Goal: Task Accomplishment & Management: Manage account settings

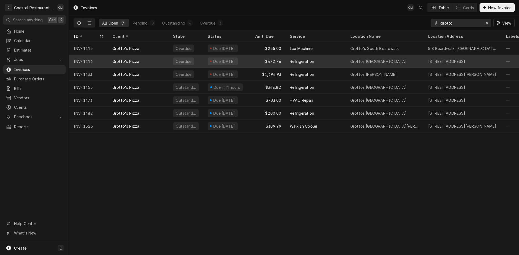
type input "grotto"
click at [340, 61] on div "Refrigeration" at bounding box center [315, 61] width 61 height 13
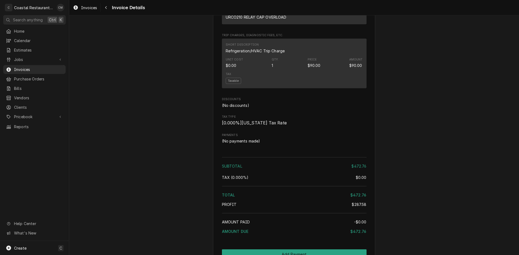
scroll to position [568, 0]
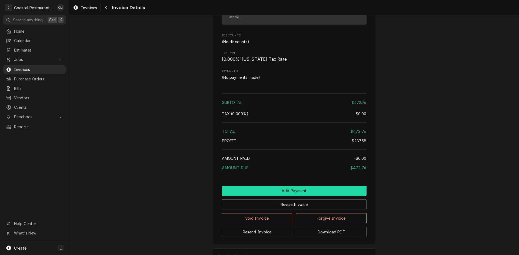
click at [284, 196] on button "Add Payment" at bounding box center [294, 191] width 145 height 10
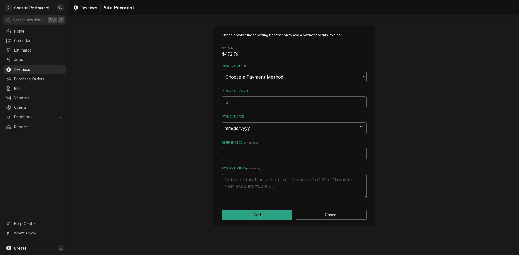
drag, startPoint x: 285, startPoint y: 80, endPoint x: 284, endPoint y: 82, distance: 2.9
click at [285, 80] on select "Choose a Payment Method... Cash Check Credit/Debit Card ACH/eCheck Other" at bounding box center [294, 77] width 145 height 11
select select "2"
click at [222, 72] on select "Choose a Payment Method... Cash Check Credit/Debit Card ACH/eCheck Other" at bounding box center [294, 77] width 145 height 11
click at [261, 104] on input "Payment Amount" at bounding box center [299, 103] width 135 height 12
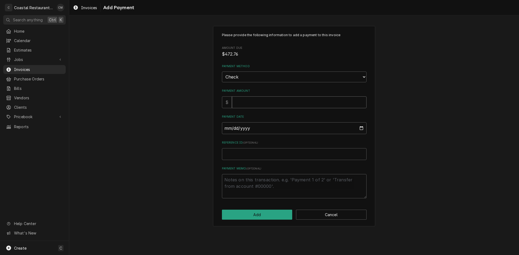
type textarea "x"
type input "4"
type textarea "x"
type input "47"
type textarea "x"
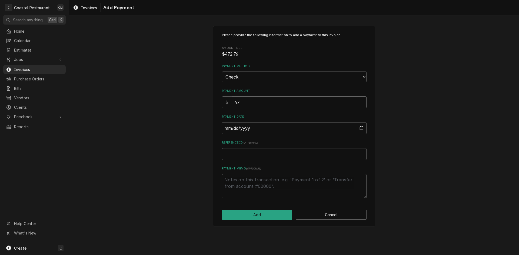
type input "472"
type textarea "x"
type input "472.7"
type textarea "x"
type input "472.76"
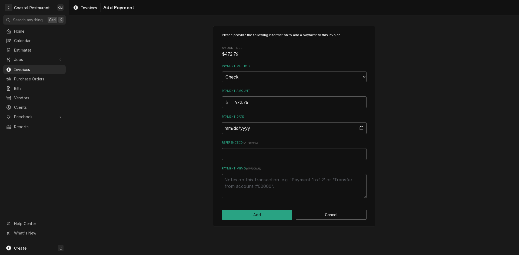
type input "0002-09-05"
type textarea "x"
type input "0020-09-05"
type textarea "x"
type input "0202-09-05"
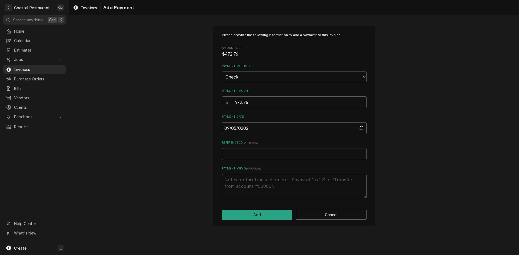
type textarea "x"
type input "2025-09-05"
type textarea "x"
type input "1"
type textarea "x"
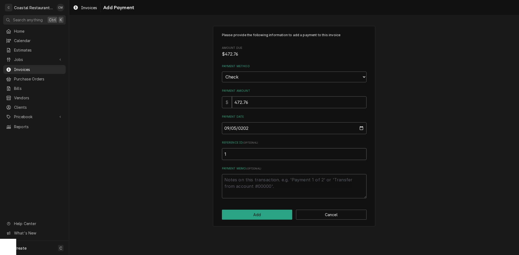
type input "16"
type textarea "x"
type input "162"
type textarea "x"
type input "1623"
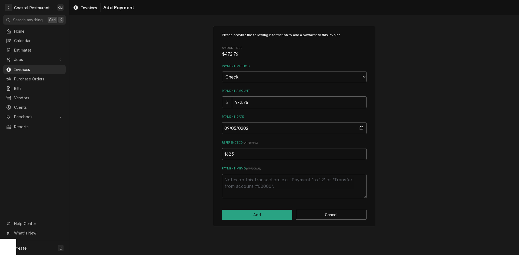
type textarea "x"
type input "16235"
type textarea "x"
type input "162357"
click button "Add" at bounding box center [257, 215] width 71 height 10
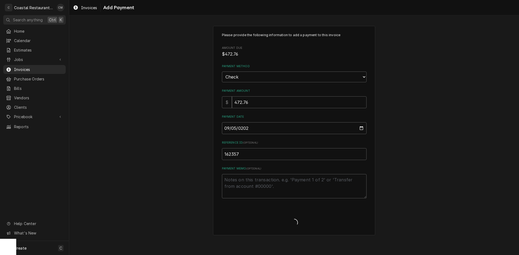
type textarea "x"
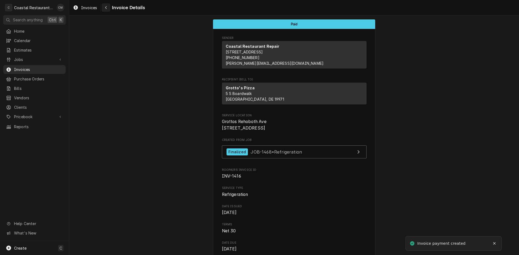
click at [104, 7] on div "Navigate back" at bounding box center [105, 7] width 5 height 5
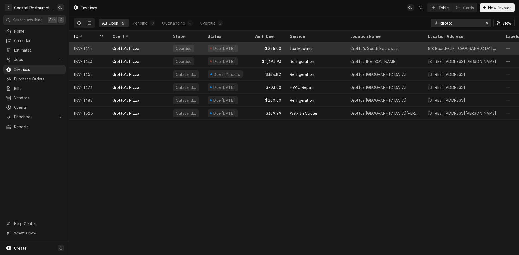
click at [328, 51] on div "Ice Machine" at bounding box center [315, 48] width 61 height 13
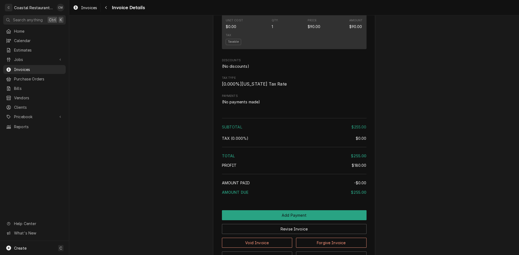
scroll to position [514, 0]
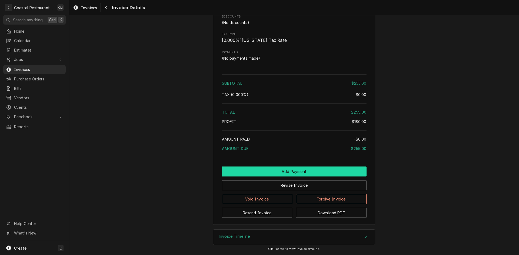
click at [290, 169] on button "Add Payment" at bounding box center [294, 172] width 145 height 10
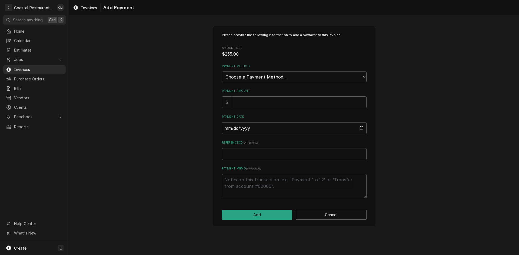
click at [296, 77] on select "Choose a Payment Method... Cash Check Credit/Debit Card ACH/eCheck Other" at bounding box center [294, 77] width 145 height 11
select select "2"
click at [222, 72] on select "Choose a Payment Method... Cash Check Credit/Debit Card ACH/eCheck Other" at bounding box center [294, 77] width 145 height 11
click at [273, 104] on input "Payment Amount" at bounding box center [299, 103] width 135 height 12
type textarea "x"
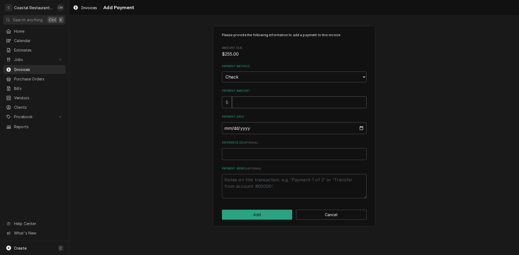
type input "2"
type textarea "x"
type input "25"
type textarea "x"
type input "255"
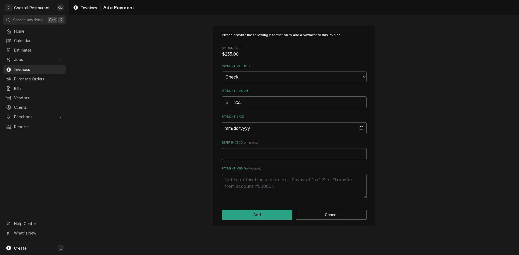
type input "0002-09-05"
type textarea "x"
type input "0020-09-05"
type textarea "x"
type input "0202-09-05"
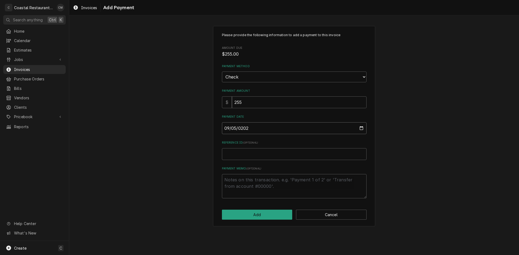
type textarea "x"
type input "2025-09-05"
type textarea "x"
type input "1"
type textarea "x"
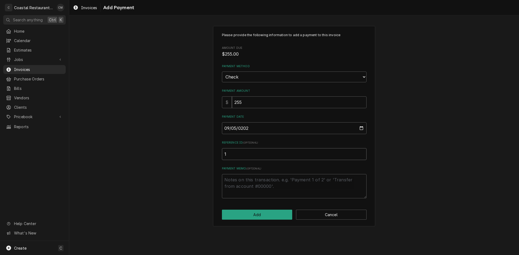
type input "16"
type textarea "x"
type input "162"
type textarea "x"
type input "1623"
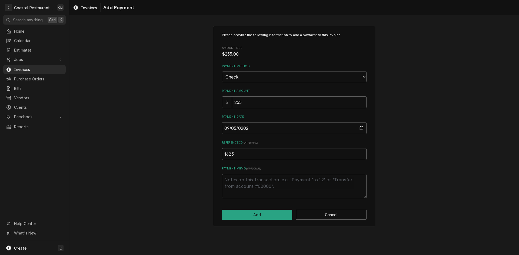
type textarea "x"
type input "16235"
type textarea "x"
type input "162357"
click button "Add" at bounding box center [257, 215] width 71 height 10
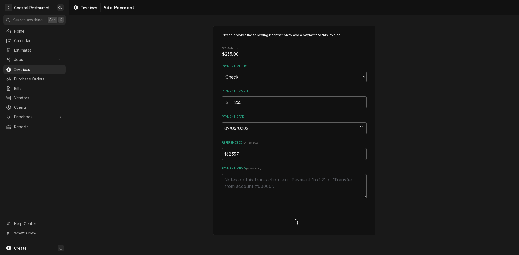
type textarea "x"
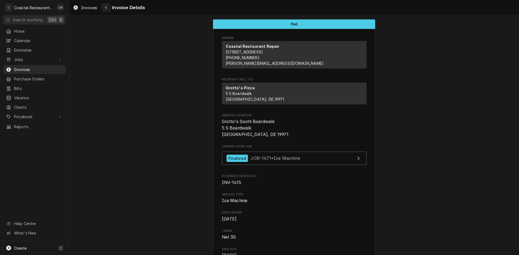
click at [106, 7] on icon "Navigate back" at bounding box center [106, 8] width 2 height 4
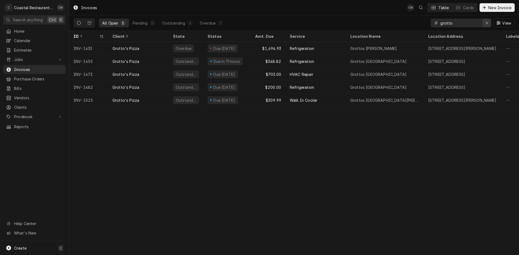
click at [483, 22] on button "Erase input" at bounding box center [487, 23] width 9 height 9
